Goal: Use online tool/utility: Use online tool/utility

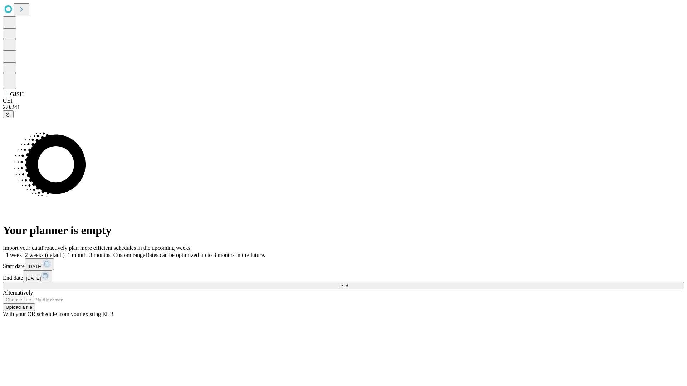
click at [349, 283] on span "Fetch" at bounding box center [343, 285] width 12 height 5
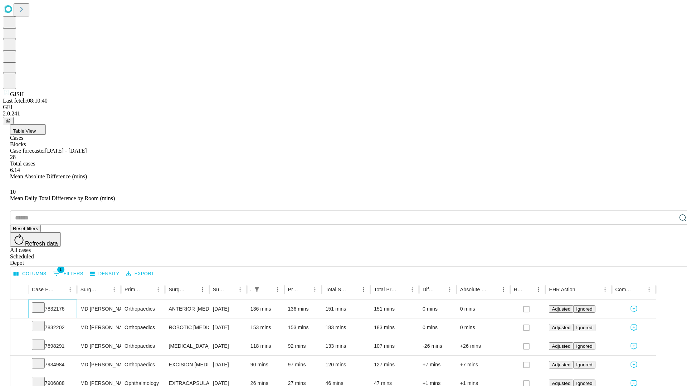
click at [42, 304] on icon at bounding box center [38, 307] width 7 height 7
